Goal: Contribute content: Add original content to the website for others to see

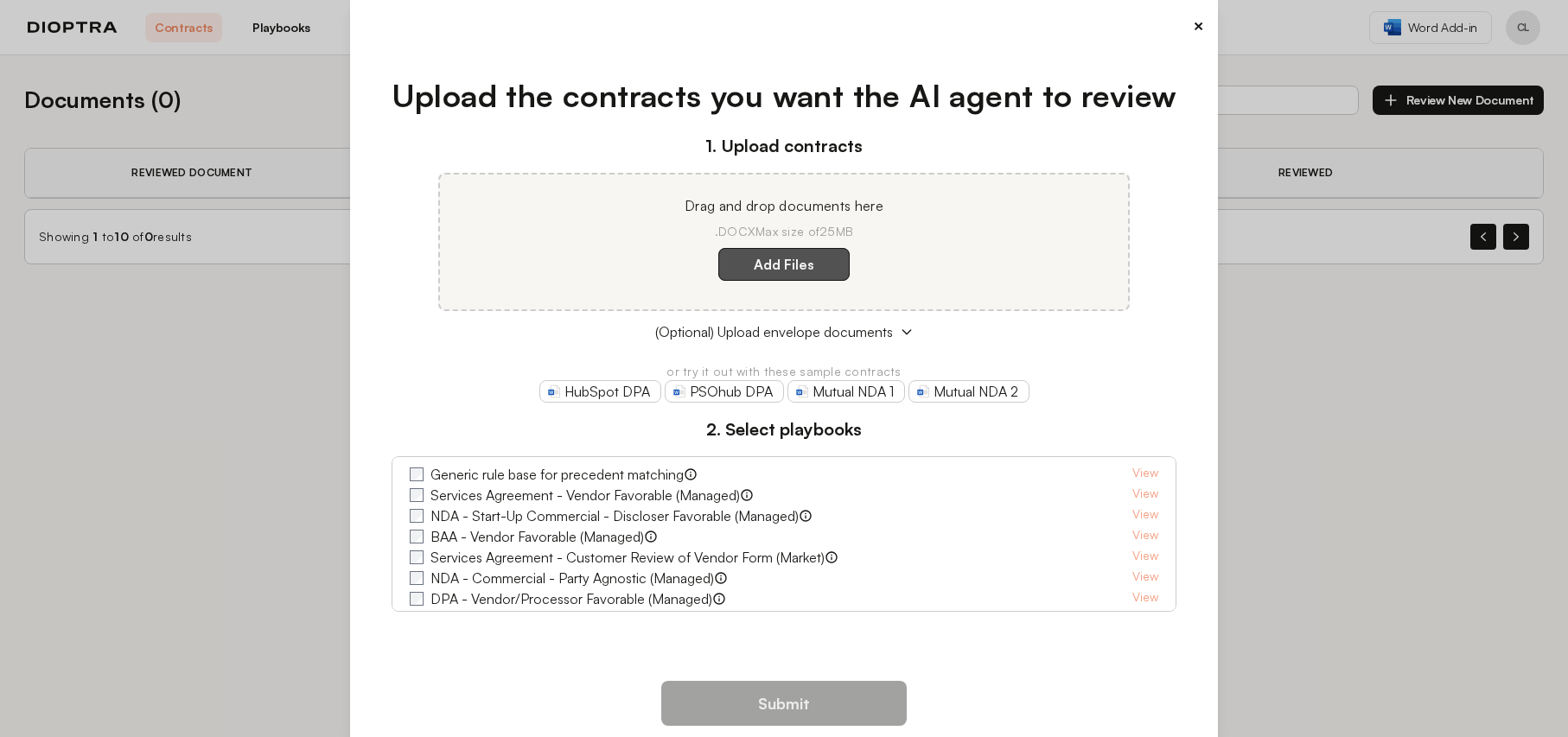
click at [790, 271] on label "Add Files" at bounding box center [784, 264] width 131 height 32
click at [0, 0] on here "Add Files" at bounding box center [0, 0] width 0 height 0
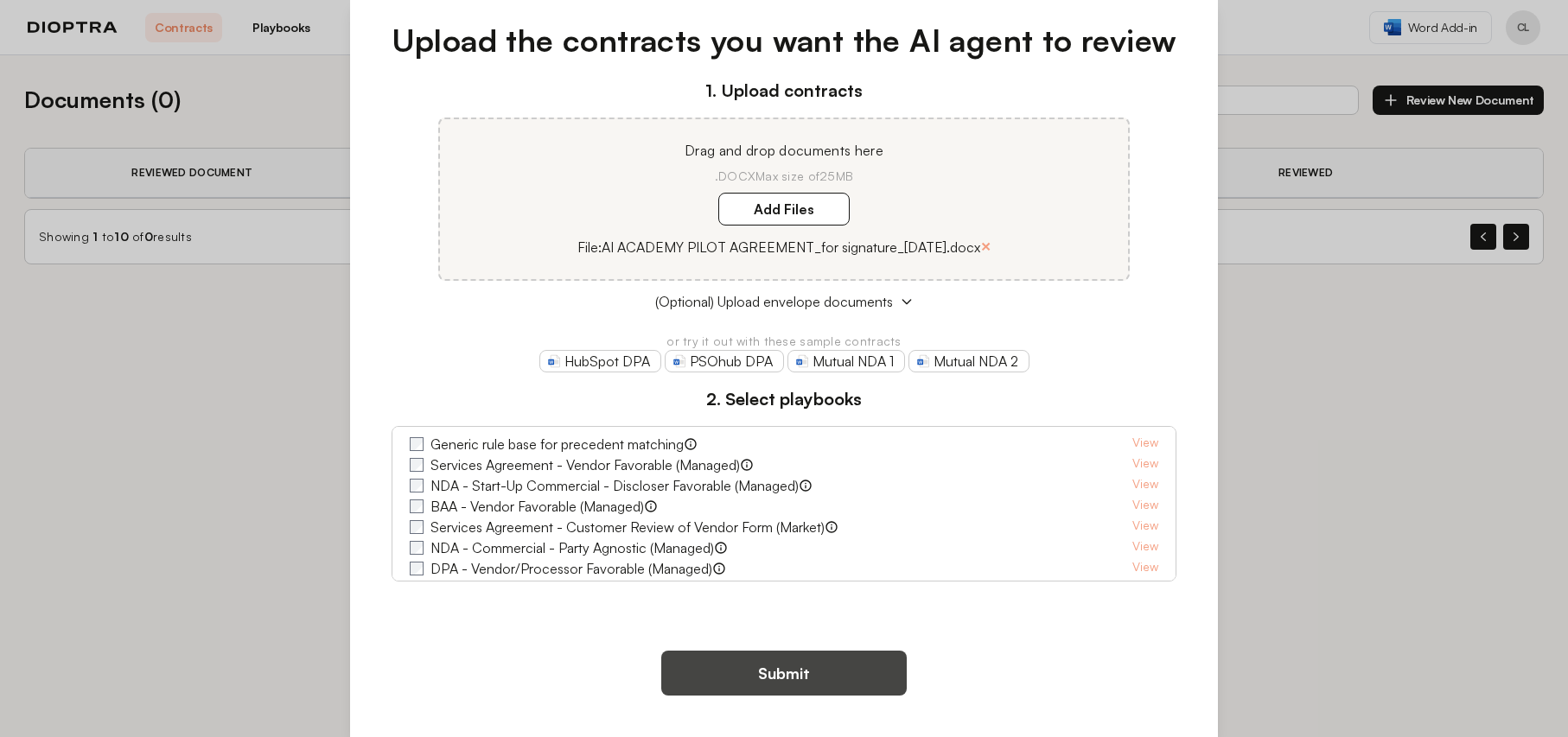
click at [774, 677] on button "Submit" at bounding box center [784, 672] width 245 height 45
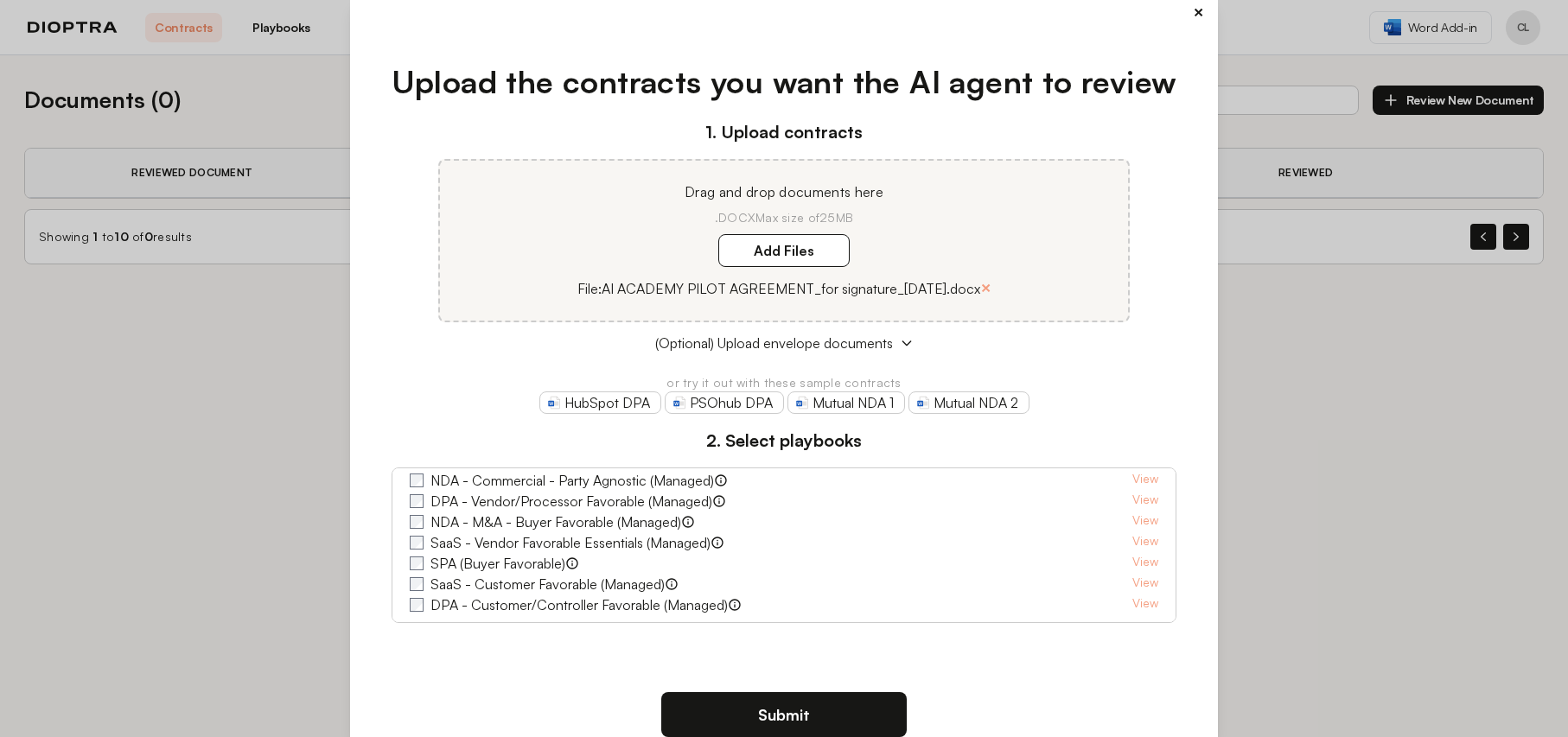
scroll to position [15, 0]
click at [785, 716] on button "Submit" at bounding box center [784, 713] width 245 height 45
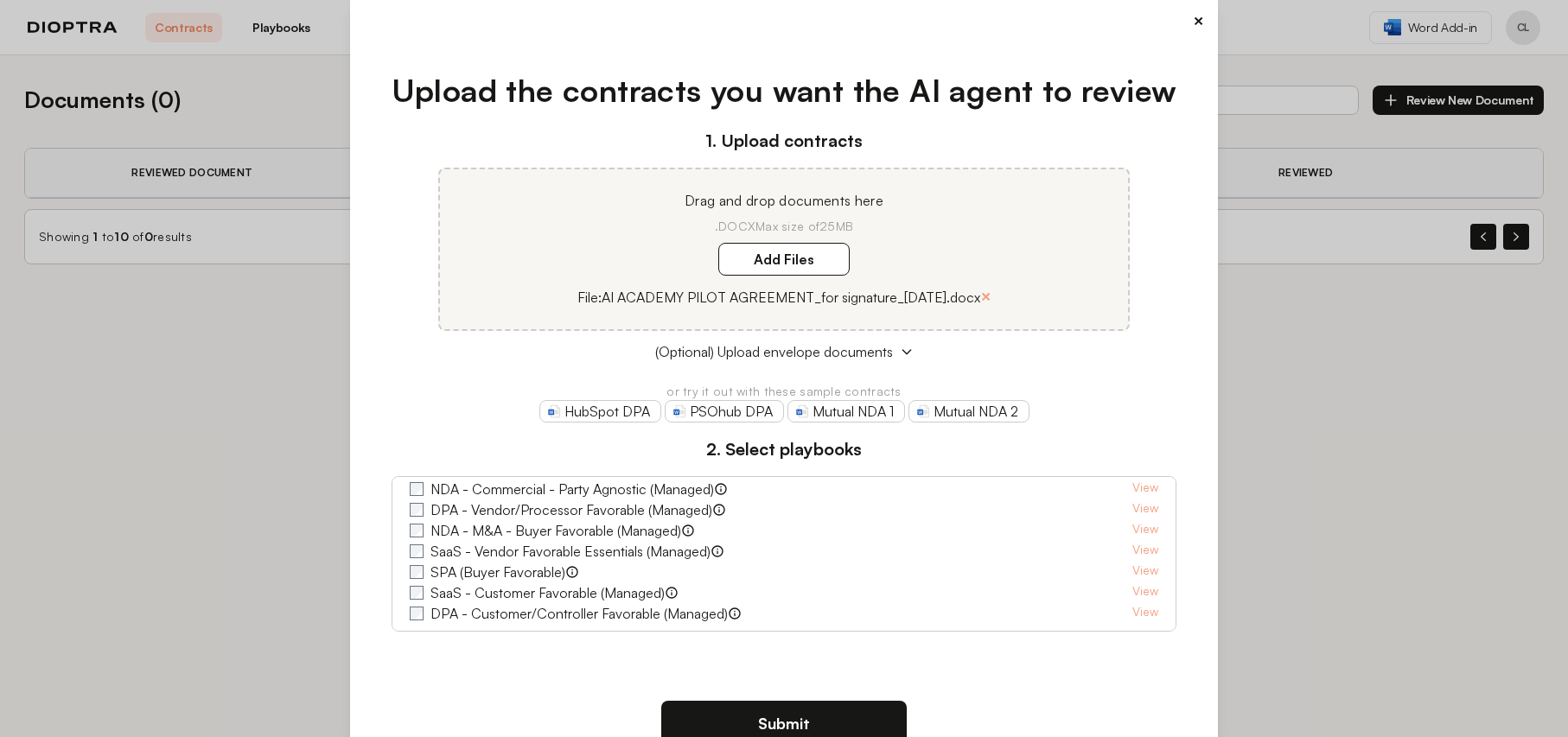
scroll to position [0, 0]
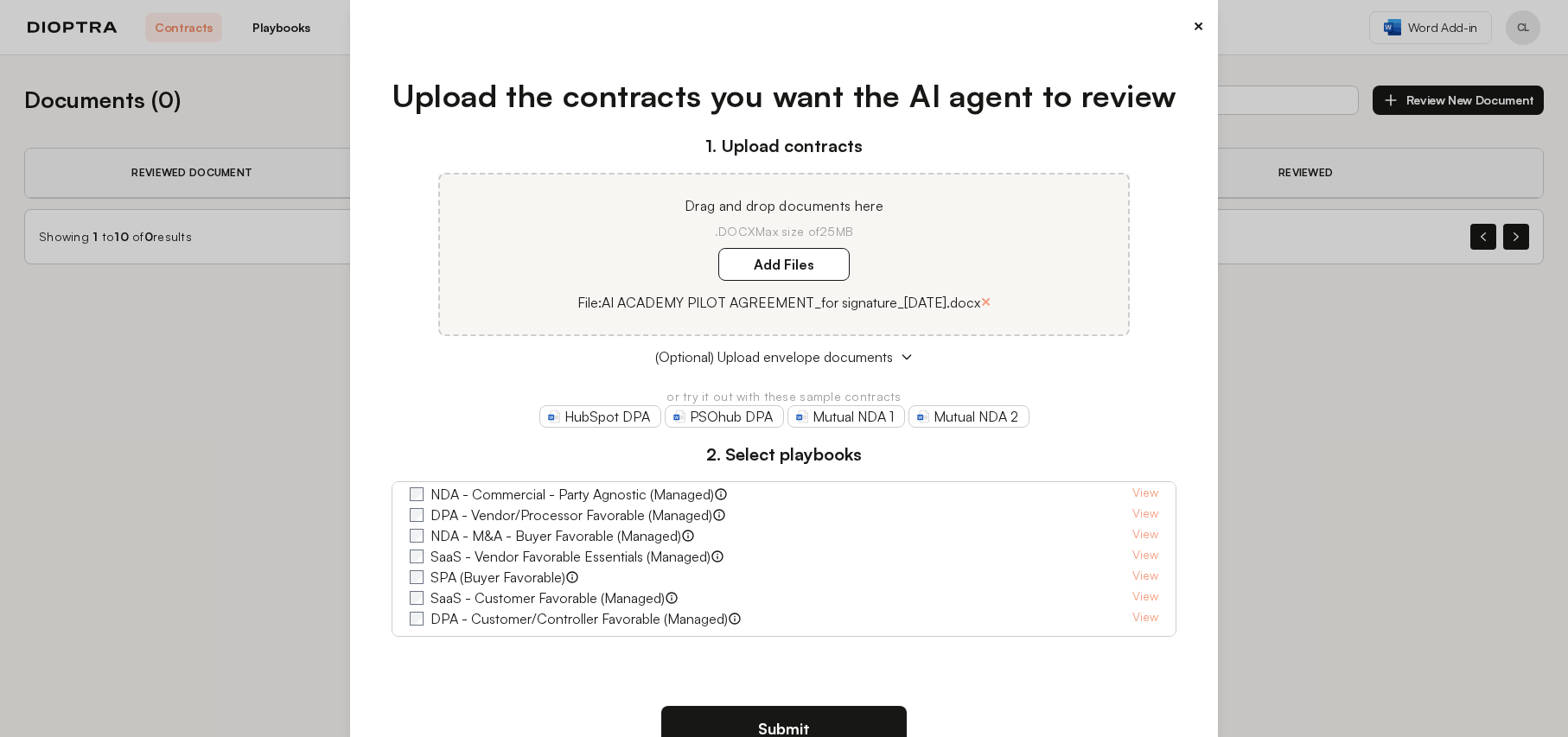
click at [1193, 29] on button "×" at bounding box center [1198, 26] width 11 height 25
